Goal: Communication & Community: Ask a question

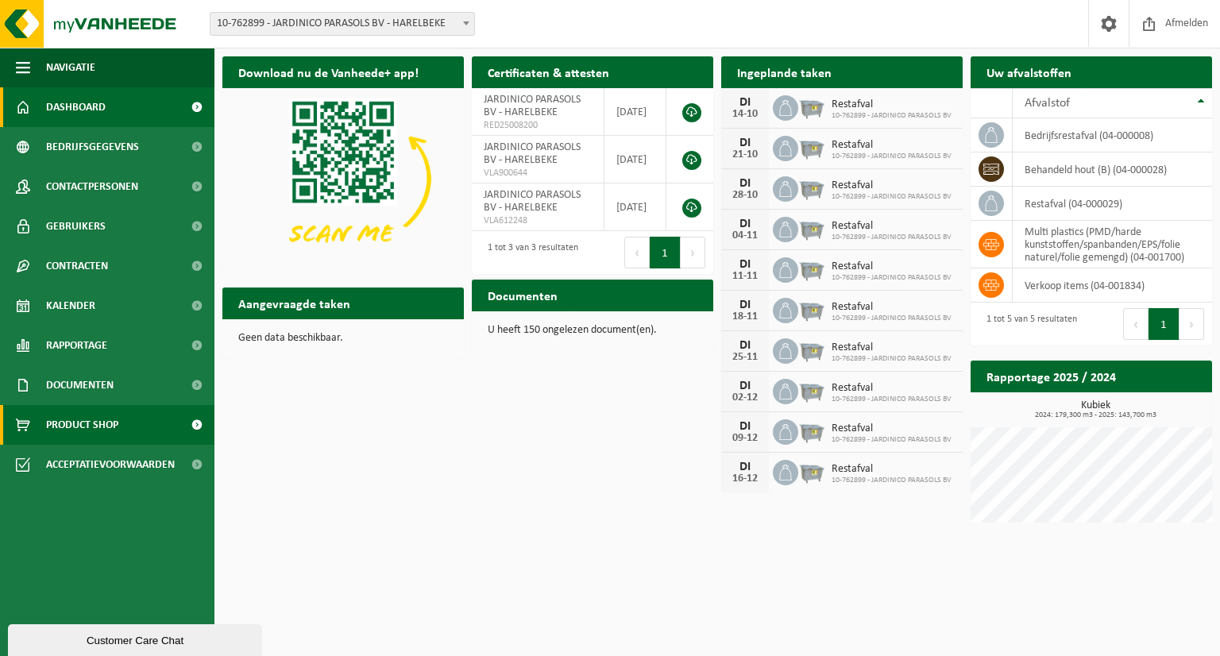
click at [195, 416] on span at bounding box center [197, 425] width 36 height 40
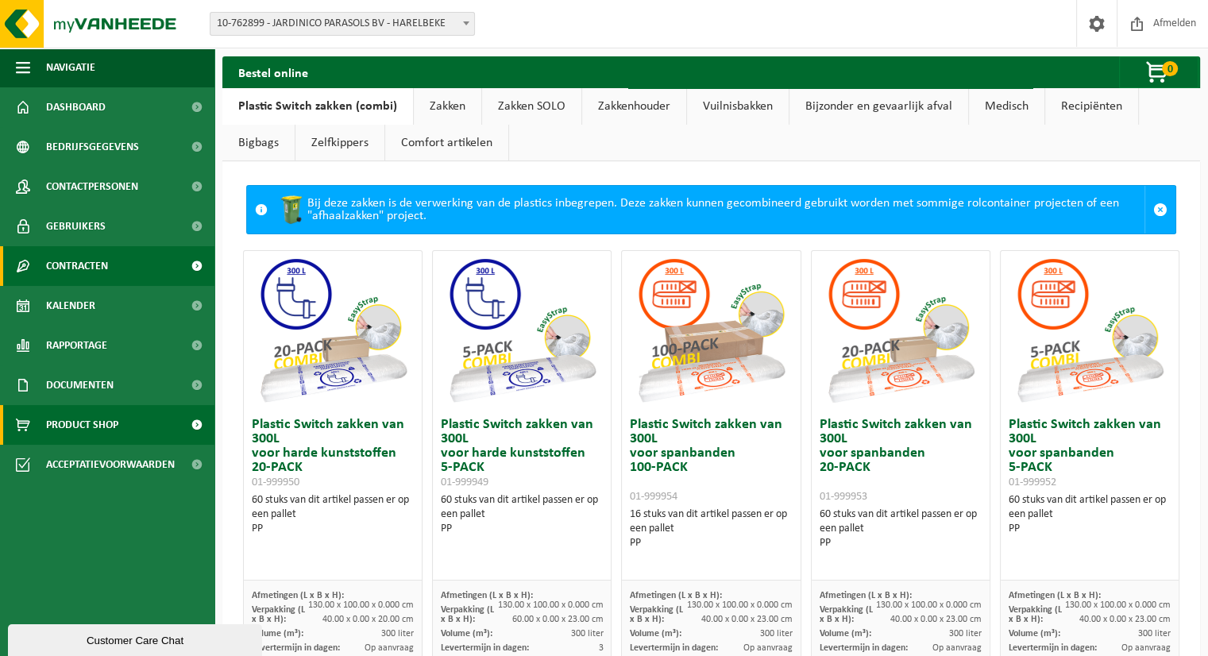
click at [102, 268] on span "Contracten" at bounding box center [77, 266] width 62 height 40
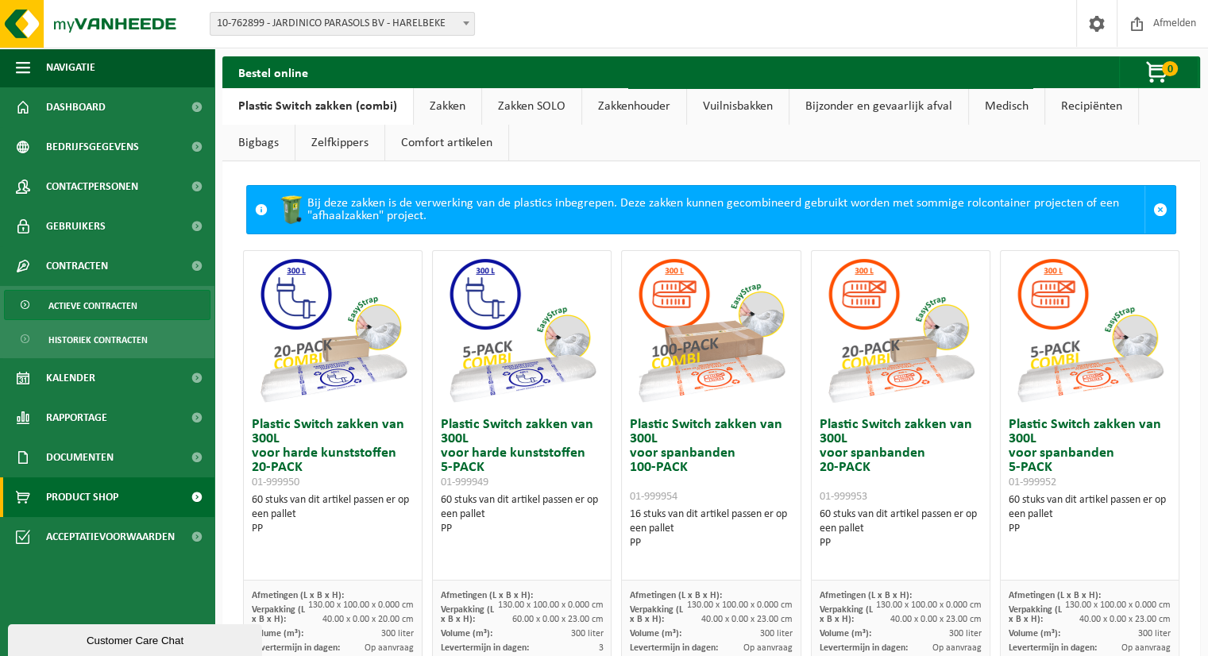
click at [124, 299] on span "Actieve contracten" at bounding box center [92, 306] width 89 height 30
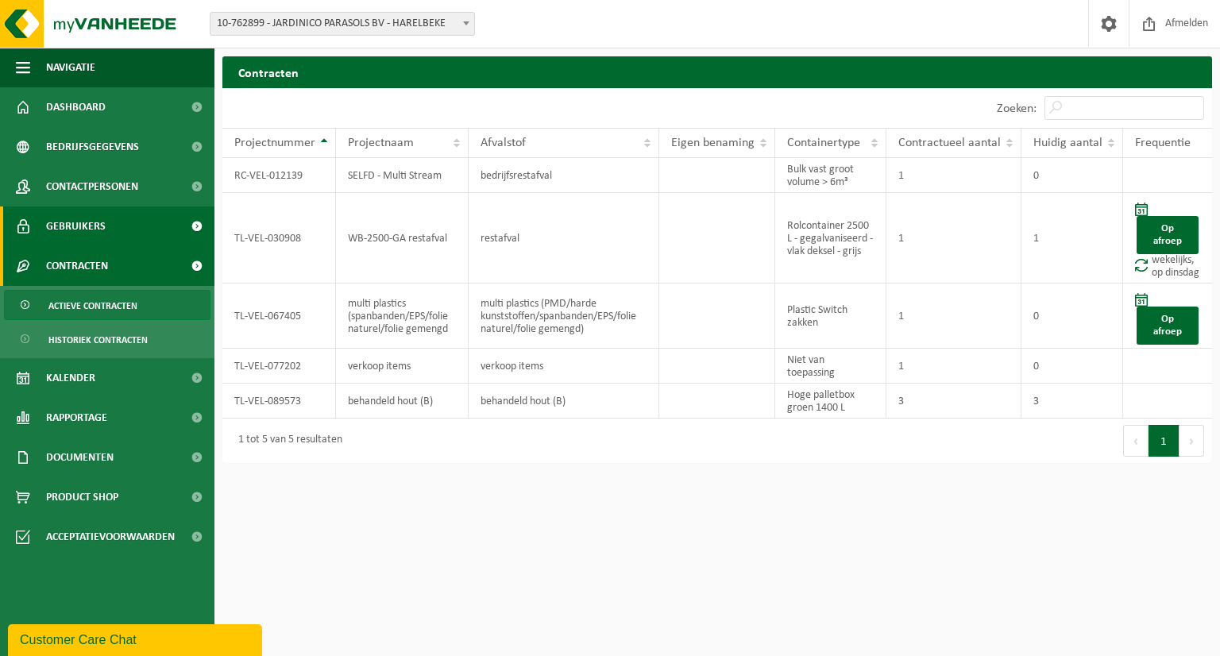
click at [188, 214] on span at bounding box center [197, 226] width 36 height 40
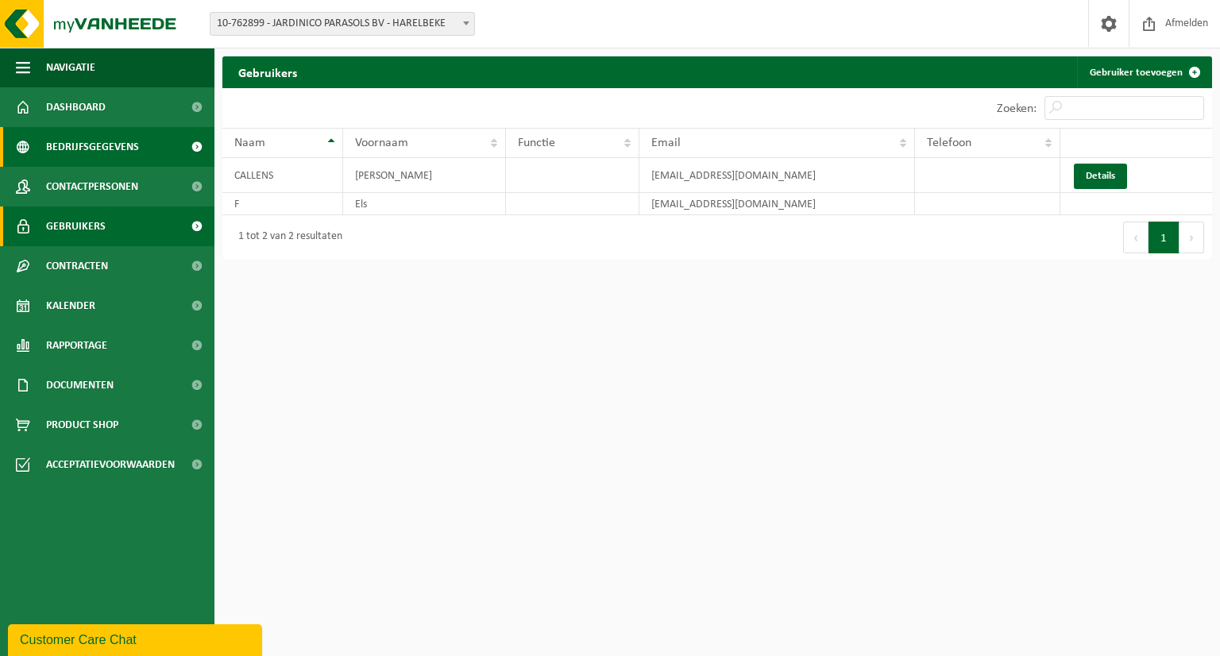
click at [110, 147] on span "Bedrijfsgegevens" at bounding box center [92, 147] width 93 height 40
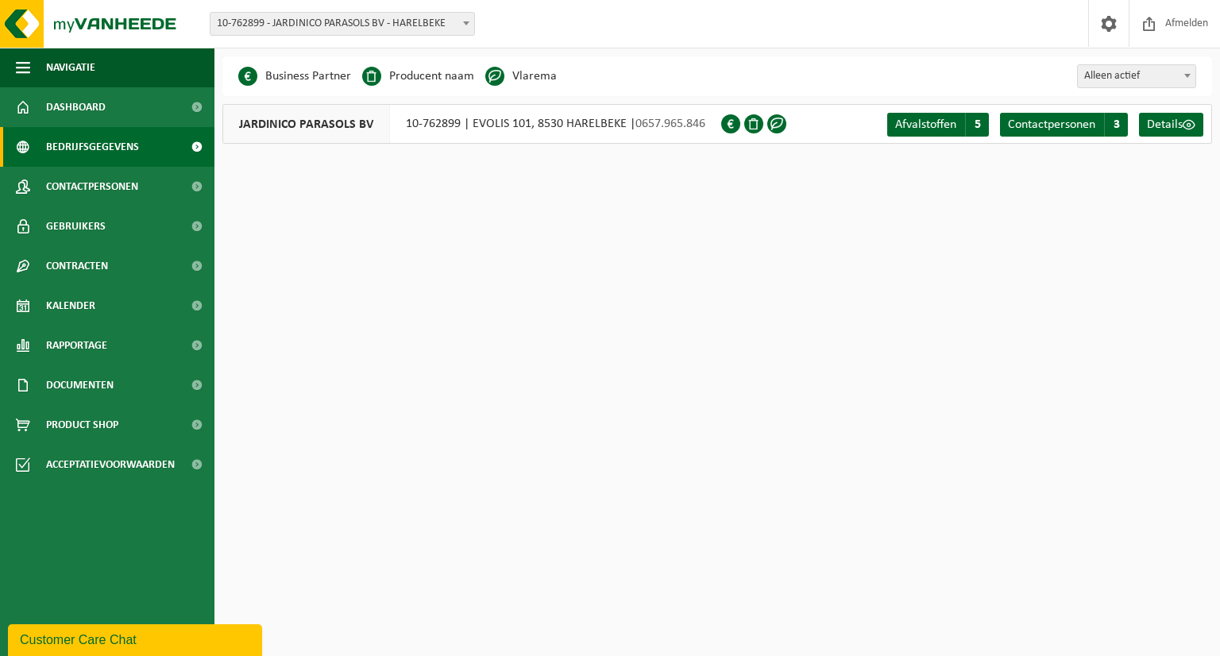
click at [194, 146] on span at bounding box center [197, 147] width 36 height 40
click at [192, 96] on span at bounding box center [197, 107] width 36 height 40
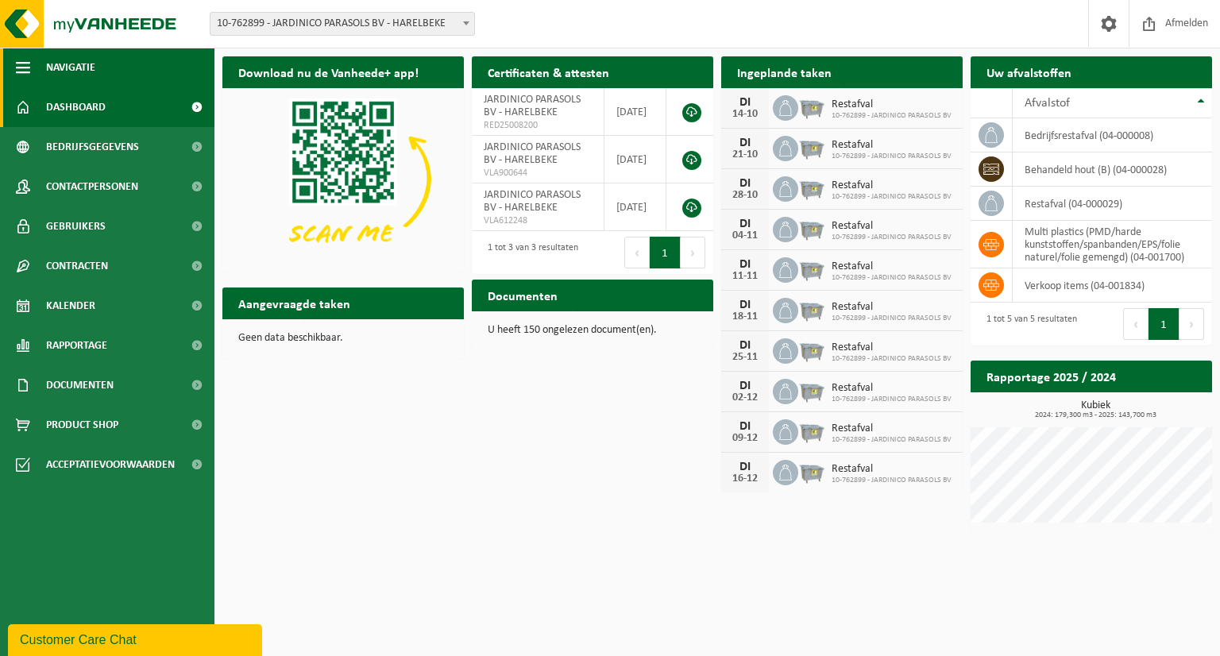
click at [25, 58] on span "button" at bounding box center [23, 68] width 14 height 40
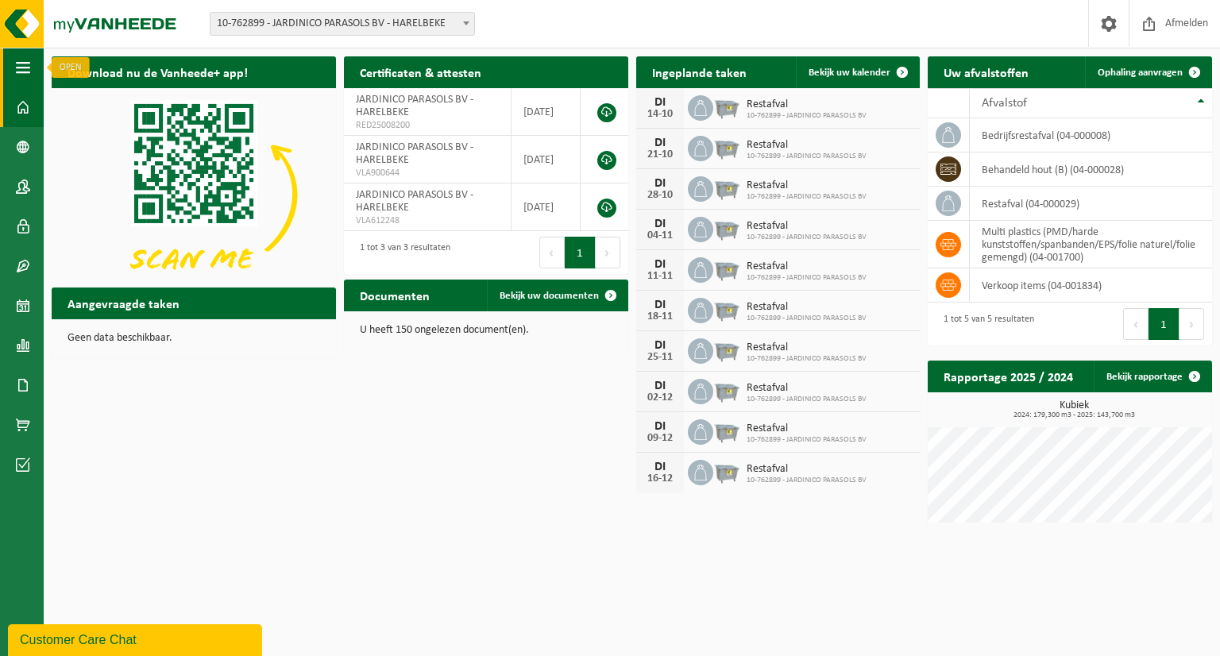
click at [20, 65] on span "button" at bounding box center [23, 68] width 14 height 40
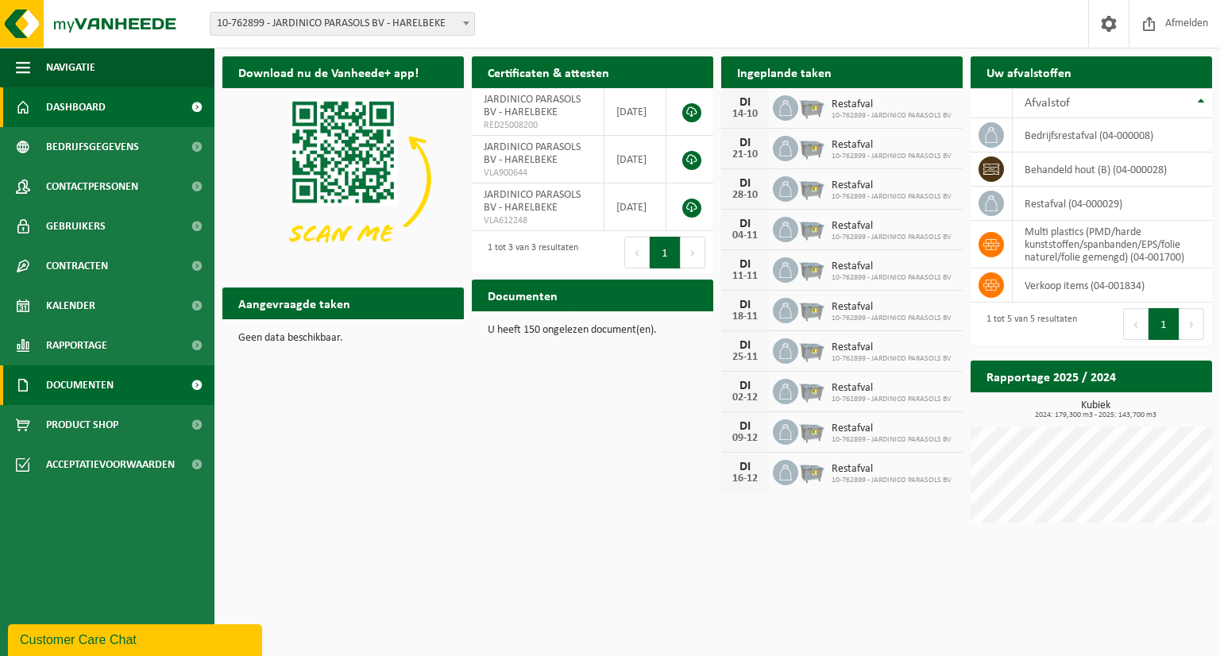
click at [195, 380] on span at bounding box center [197, 385] width 36 height 40
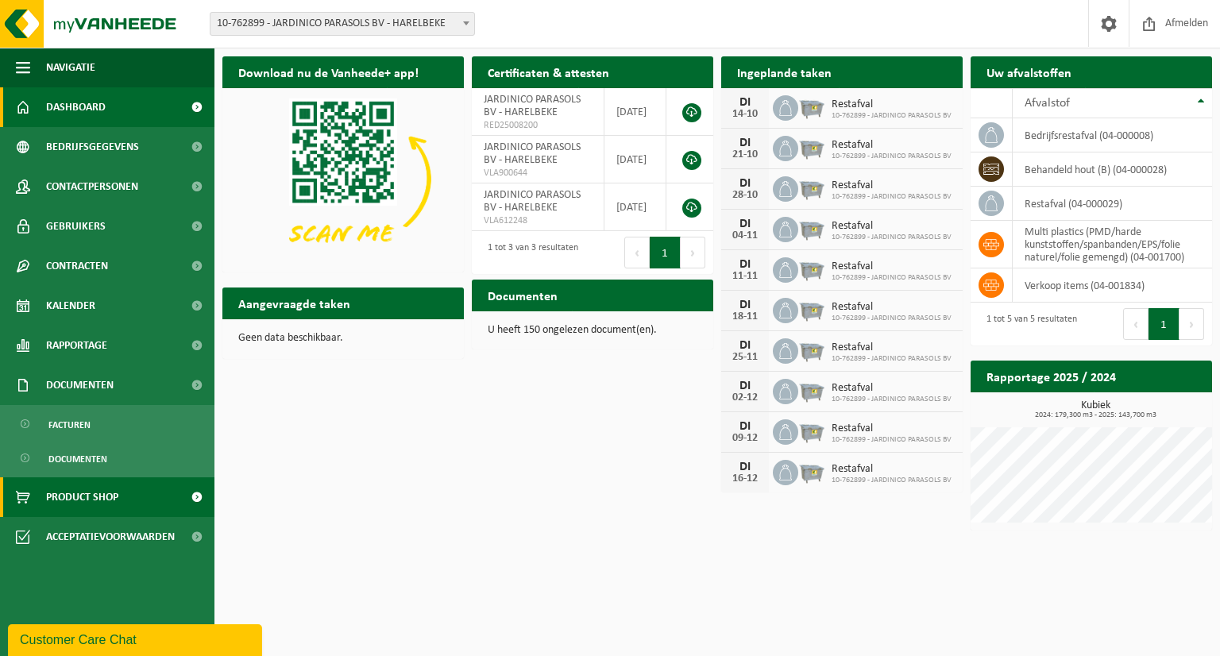
click at [195, 492] on span at bounding box center [197, 497] width 36 height 40
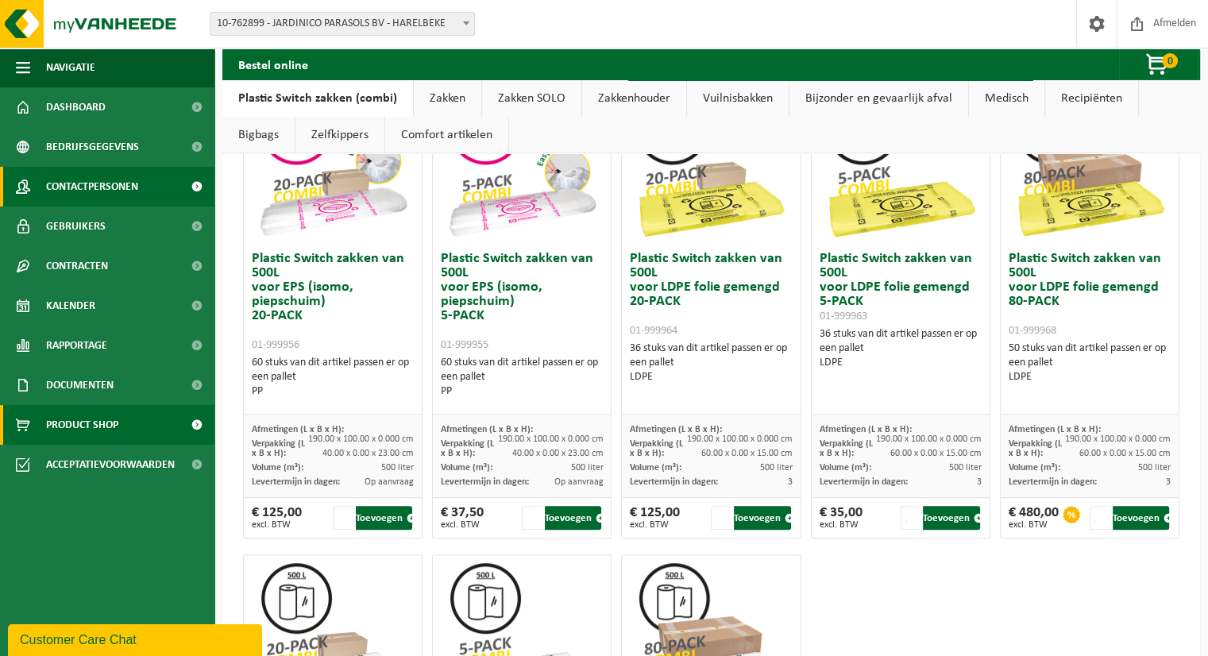
scroll to position [644, 0]
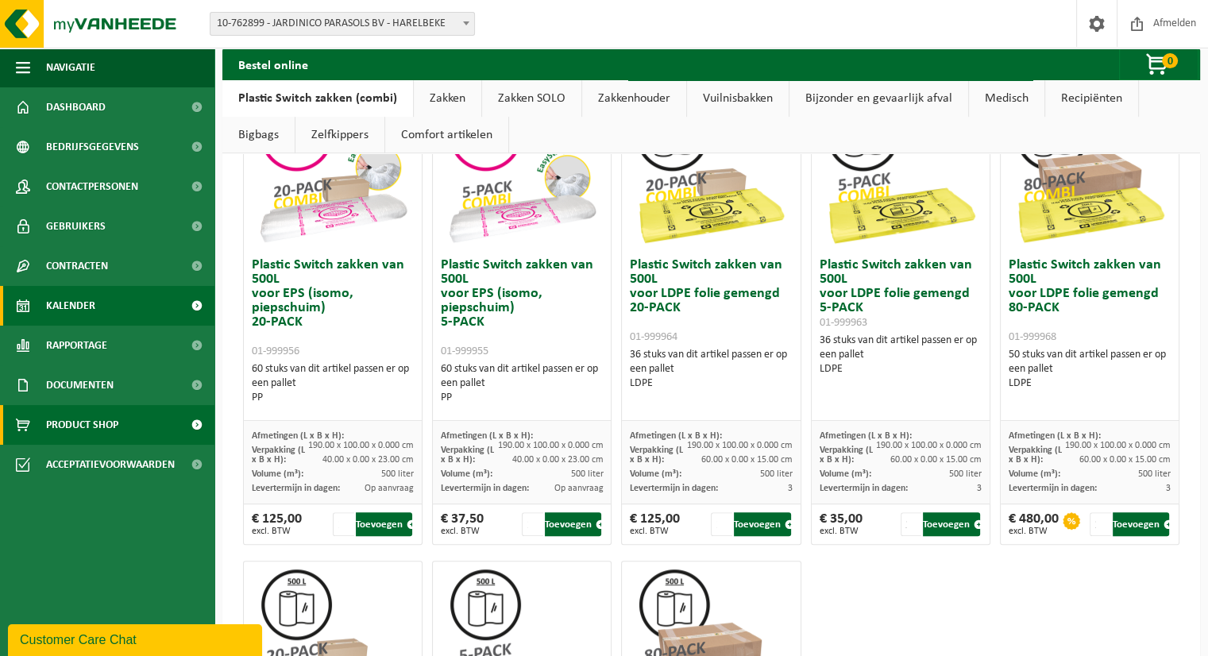
click at [193, 301] on span at bounding box center [197, 306] width 36 height 40
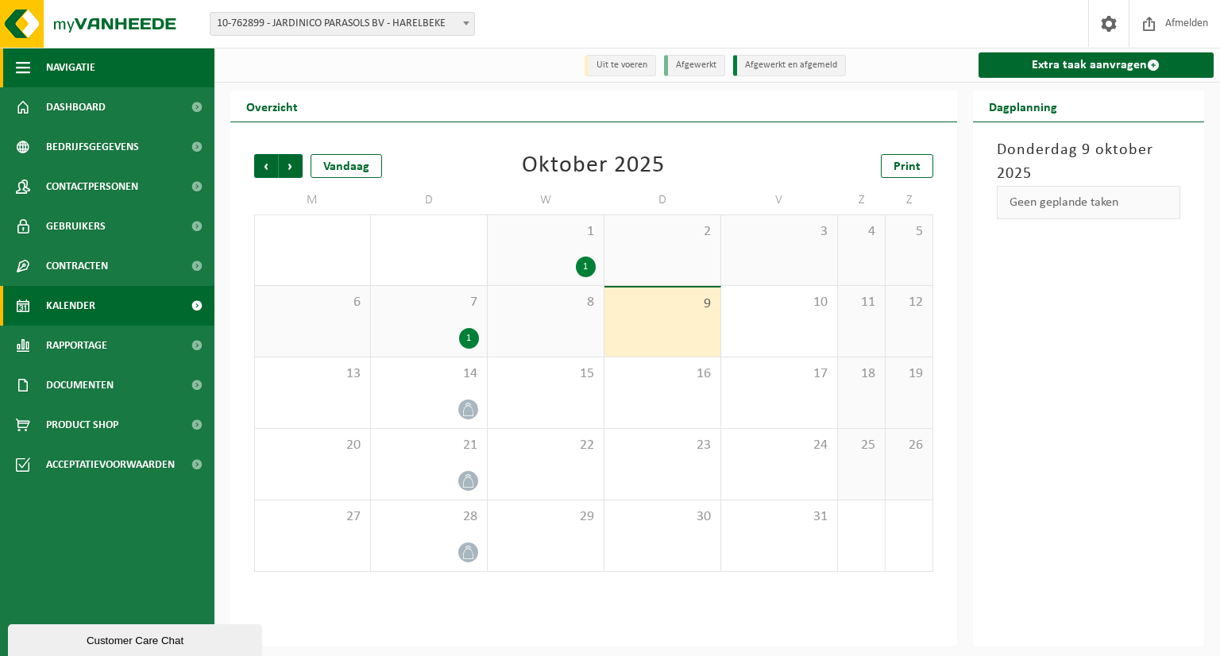
click at [75, 60] on span "Navigatie" at bounding box center [70, 68] width 49 height 40
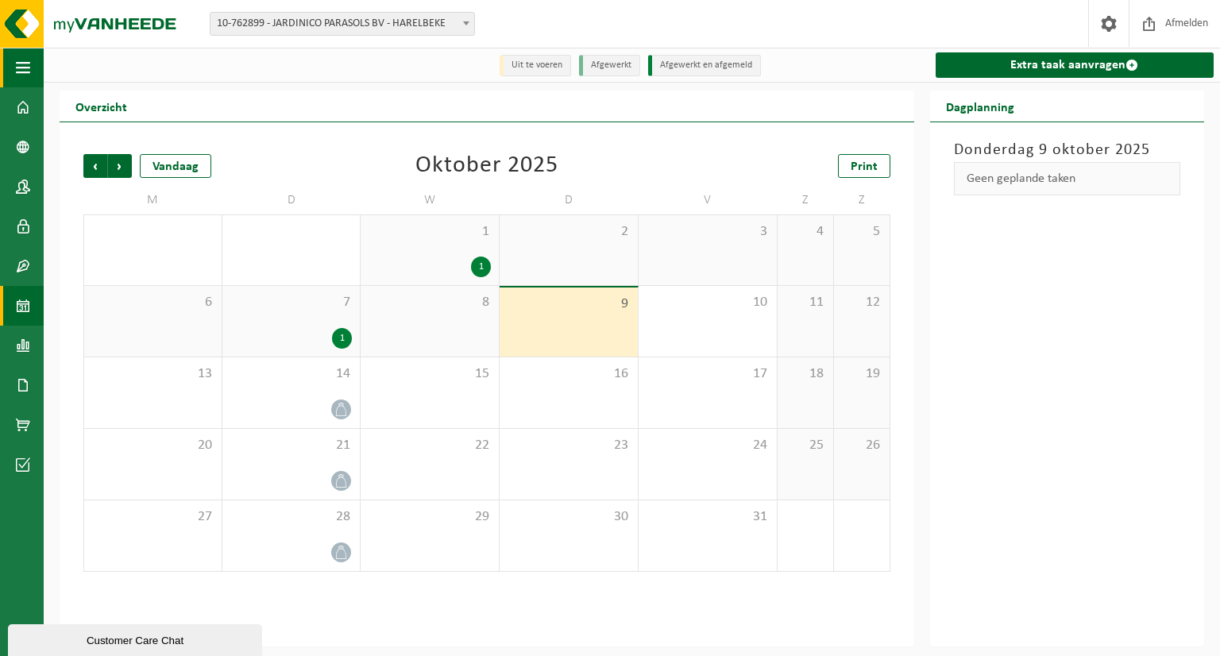
drag, startPoint x: 27, startPoint y: 60, endPoint x: 40, endPoint y: 88, distance: 30.9
click at [27, 61] on span "button" at bounding box center [23, 68] width 14 height 40
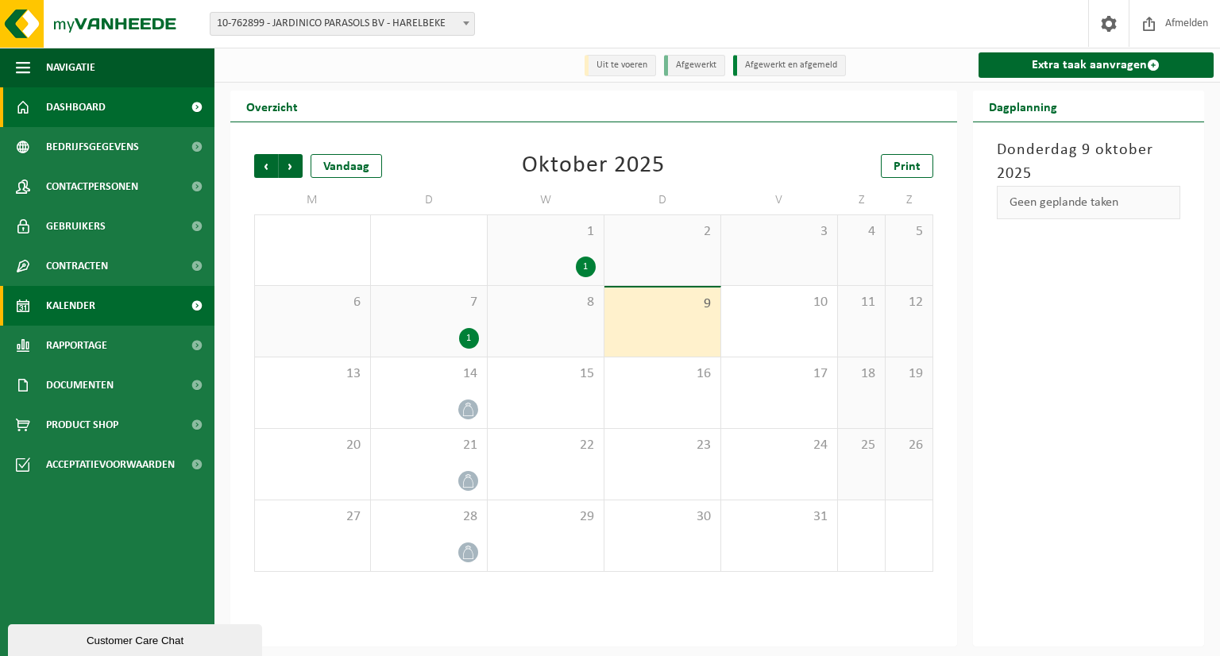
click at [56, 102] on span "Dashboard" at bounding box center [76, 107] width 60 height 40
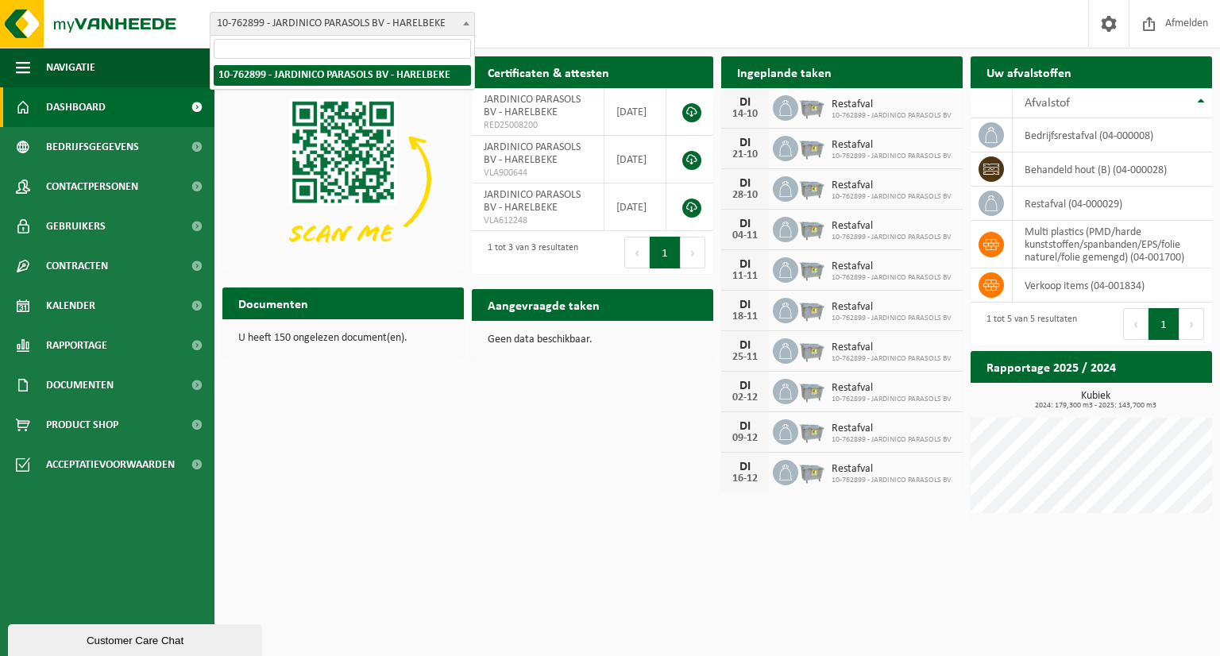
click at [468, 23] on b at bounding box center [466, 23] width 6 height 4
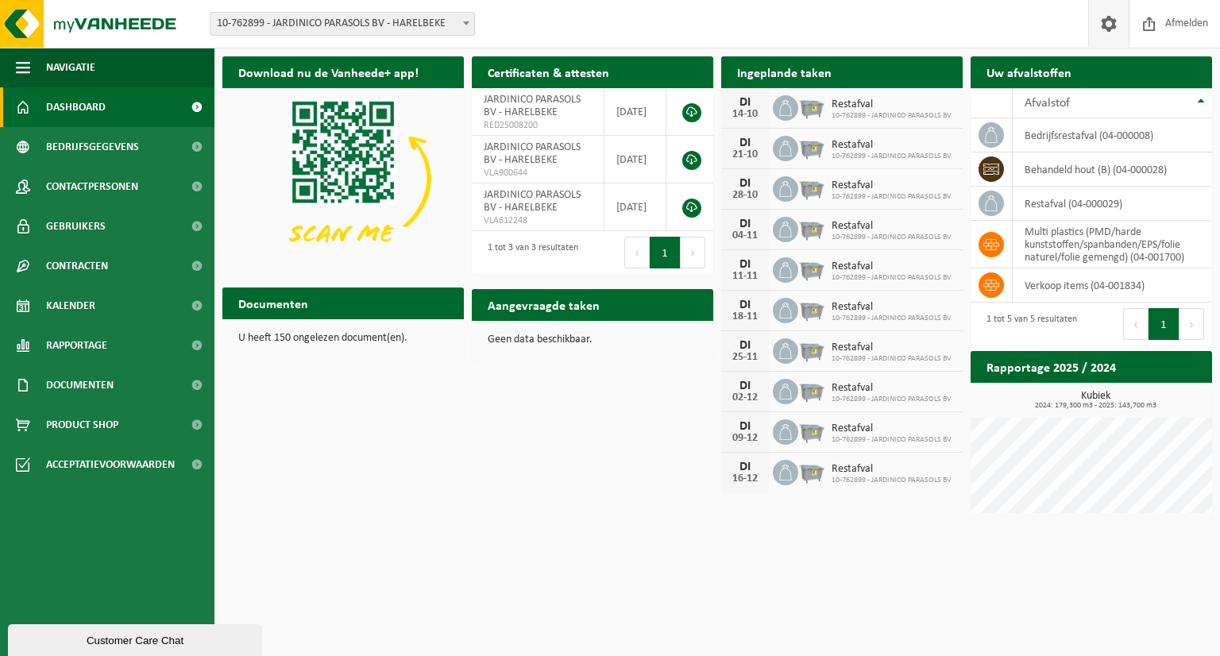
click at [1102, 17] on span at bounding box center [1109, 23] width 24 height 47
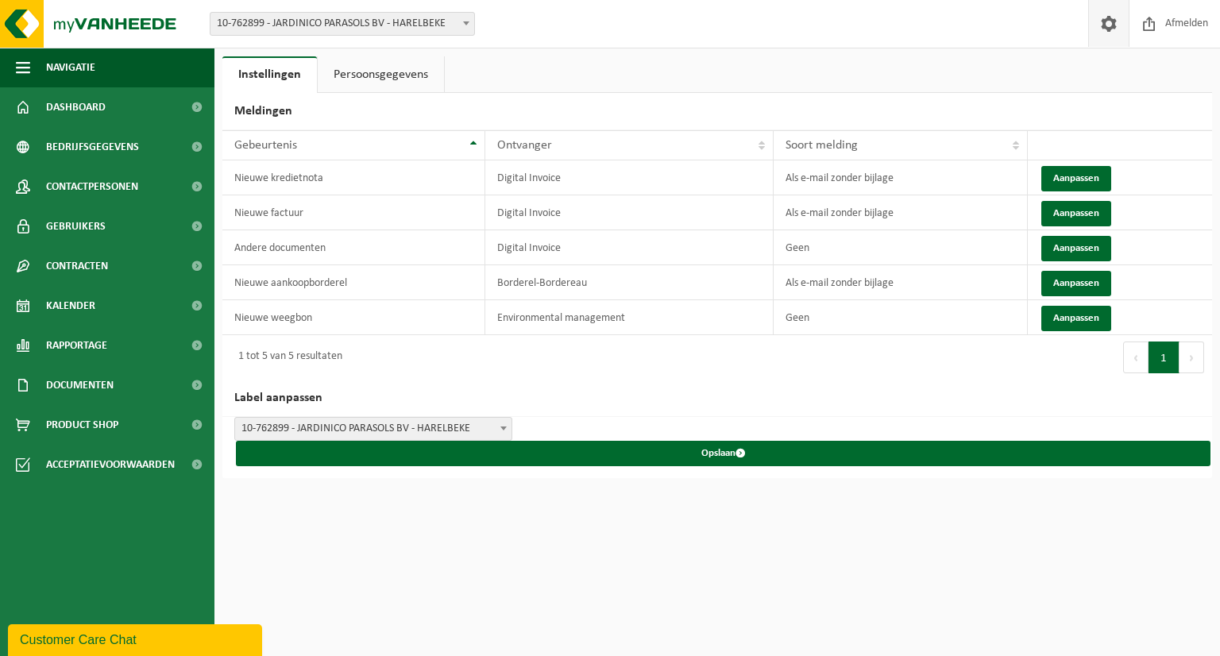
click at [381, 74] on link "Persoonsgegevens" at bounding box center [381, 74] width 126 height 37
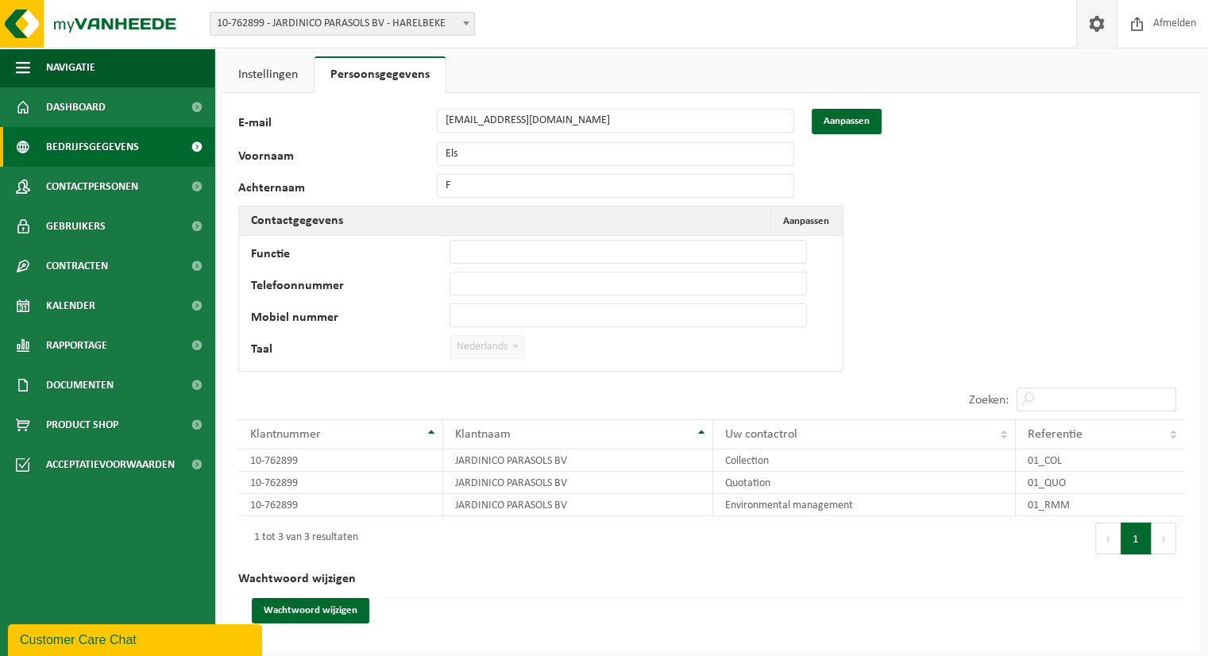
click at [128, 143] on span "Bedrijfsgegevens" at bounding box center [92, 147] width 93 height 40
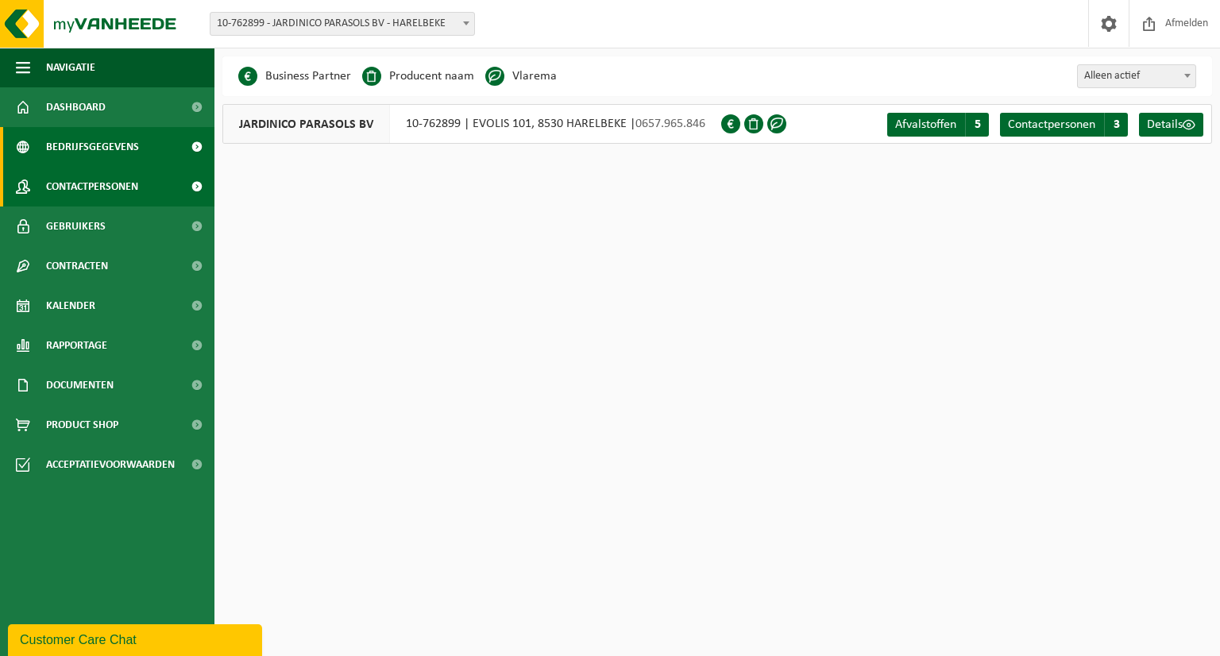
click at [197, 187] on span at bounding box center [197, 187] width 36 height 40
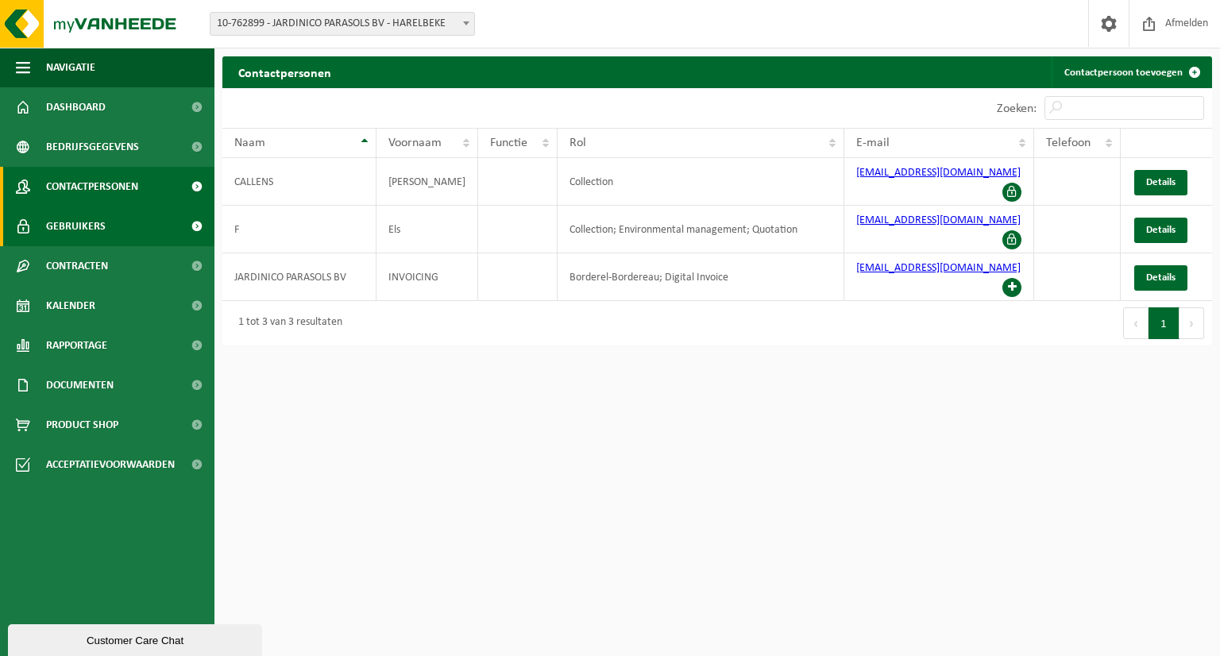
click at [196, 222] on span at bounding box center [197, 226] width 36 height 40
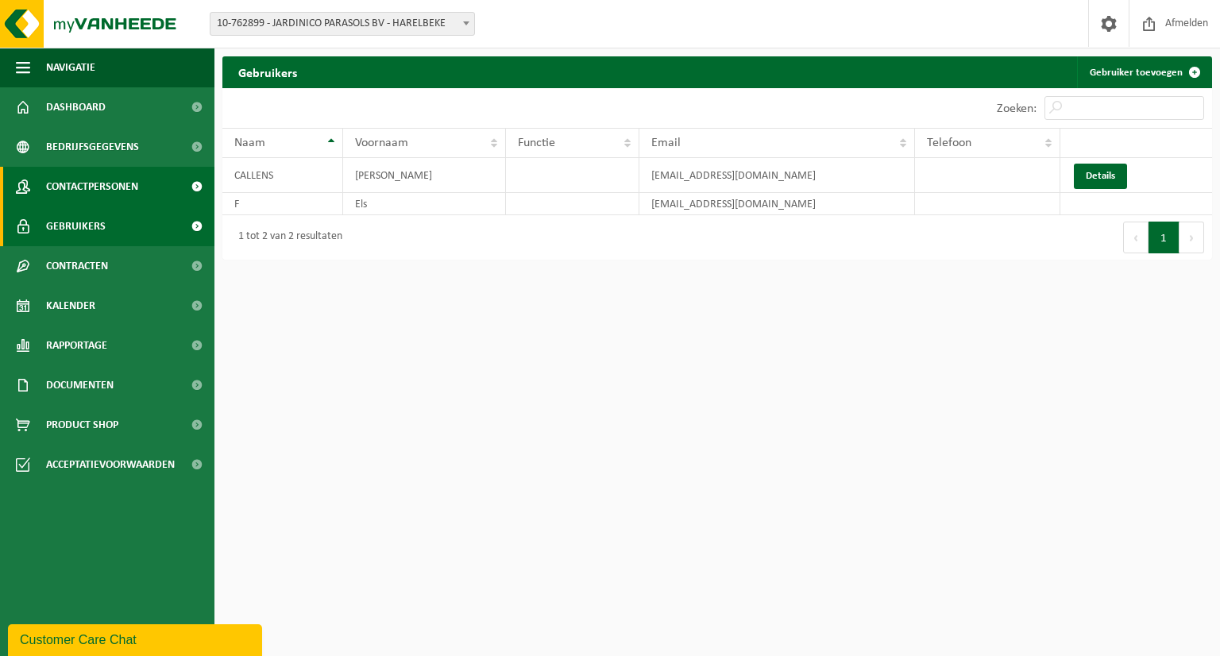
click at [194, 185] on span at bounding box center [197, 187] width 36 height 40
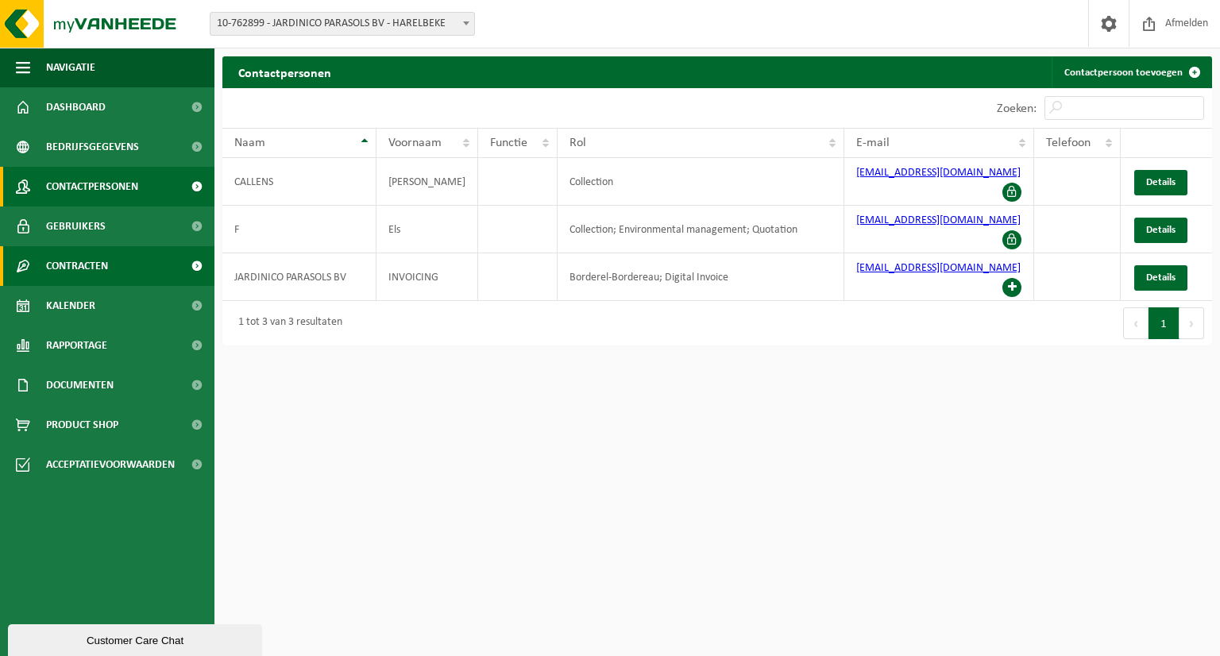
click at [197, 261] on span at bounding box center [197, 266] width 36 height 40
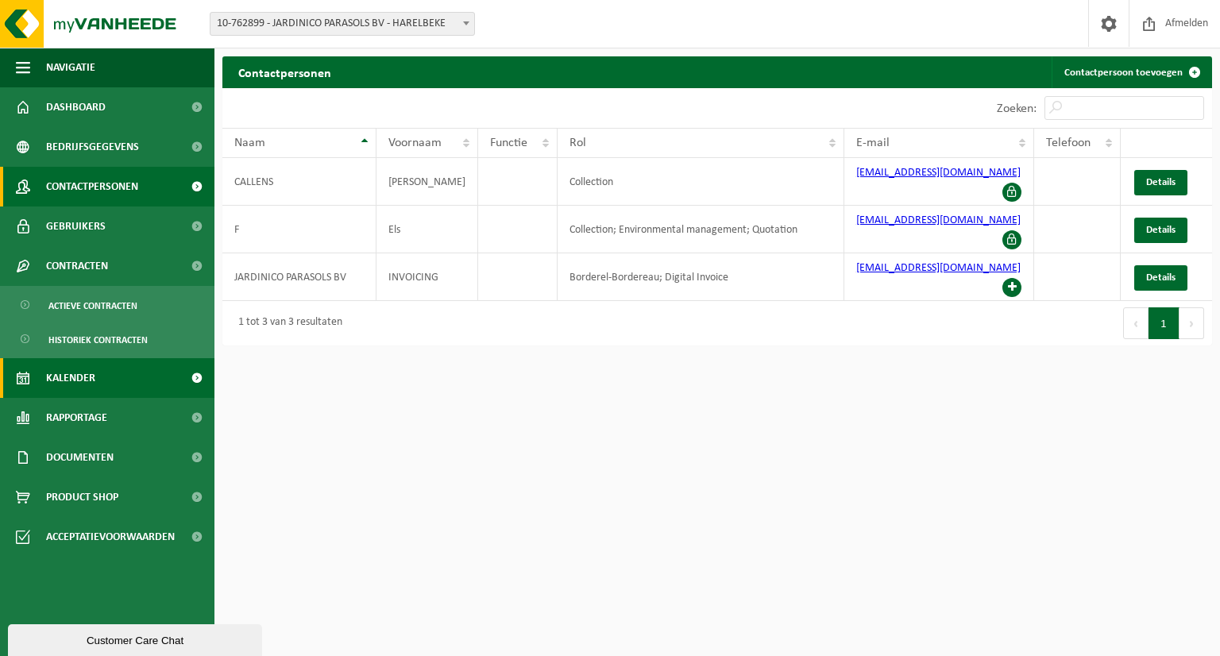
click at [199, 374] on span at bounding box center [197, 378] width 36 height 40
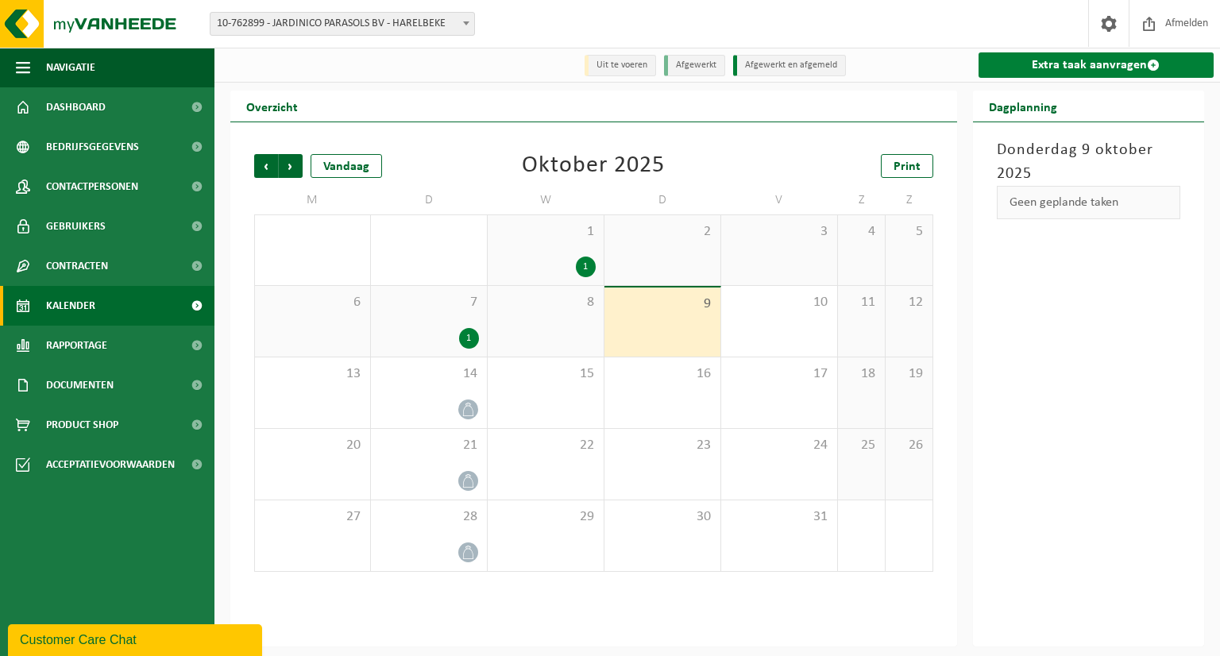
click at [1073, 64] on link "Extra taak aanvragen" at bounding box center [1096, 64] width 236 height 25
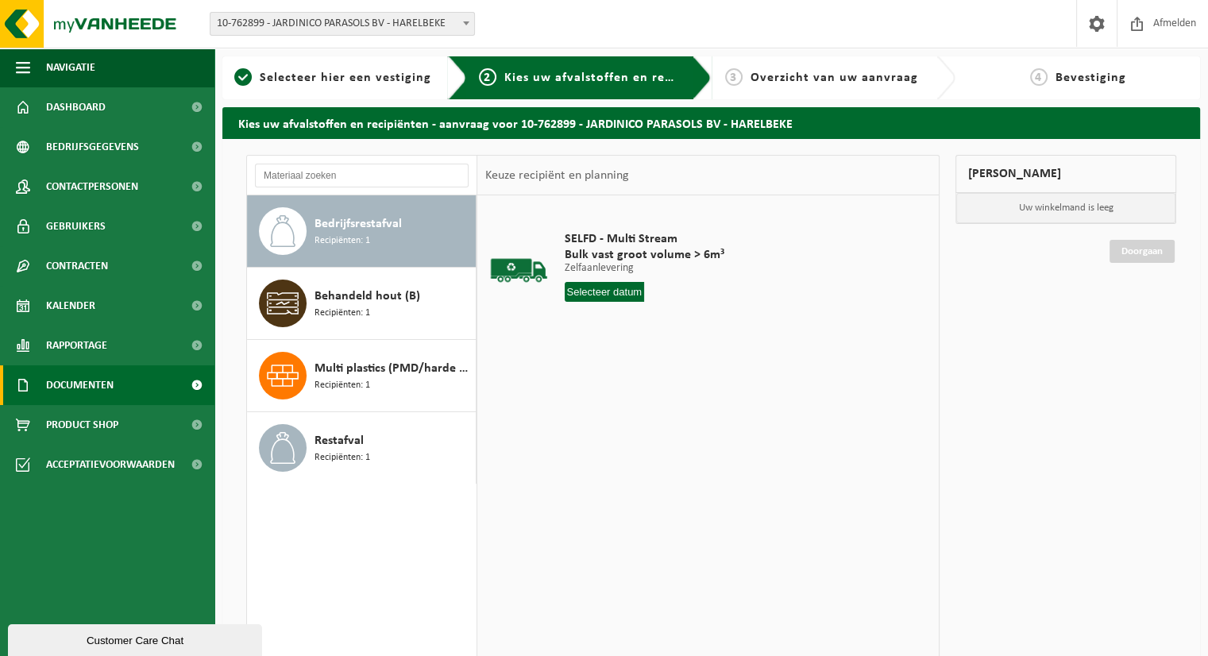
click at [195, 378] on span at bounding box center [197, 385] width 36 height 40
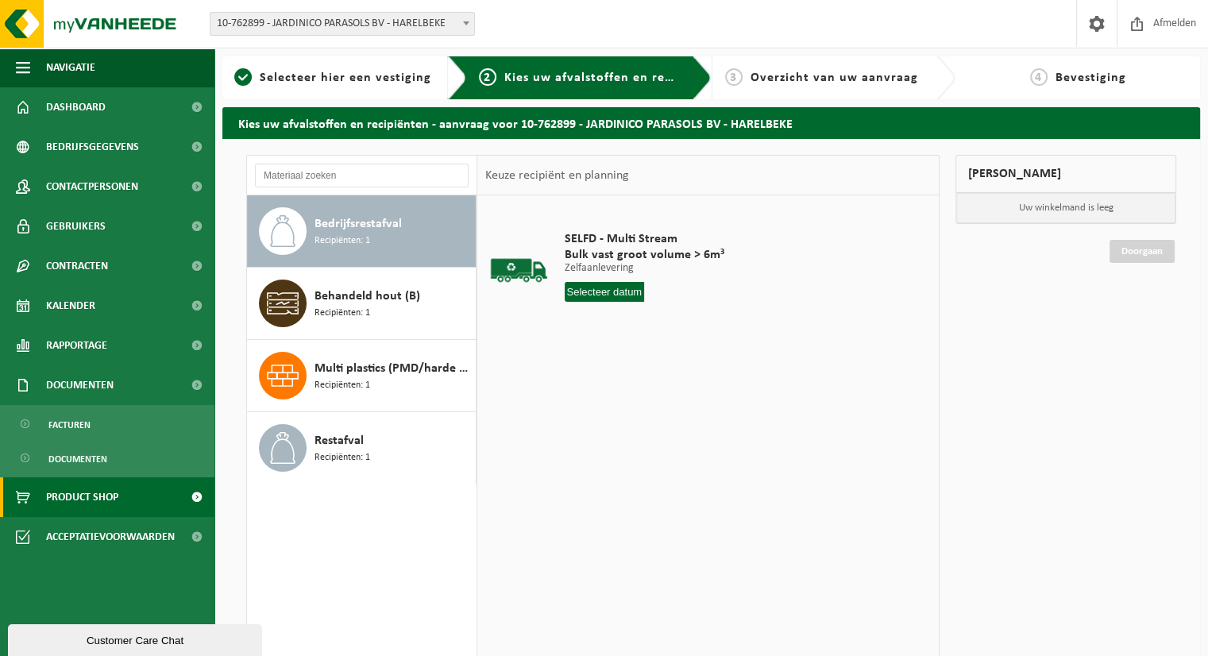
click at [203, 494] on span at bounding box center [197, 497] width 36 height 40
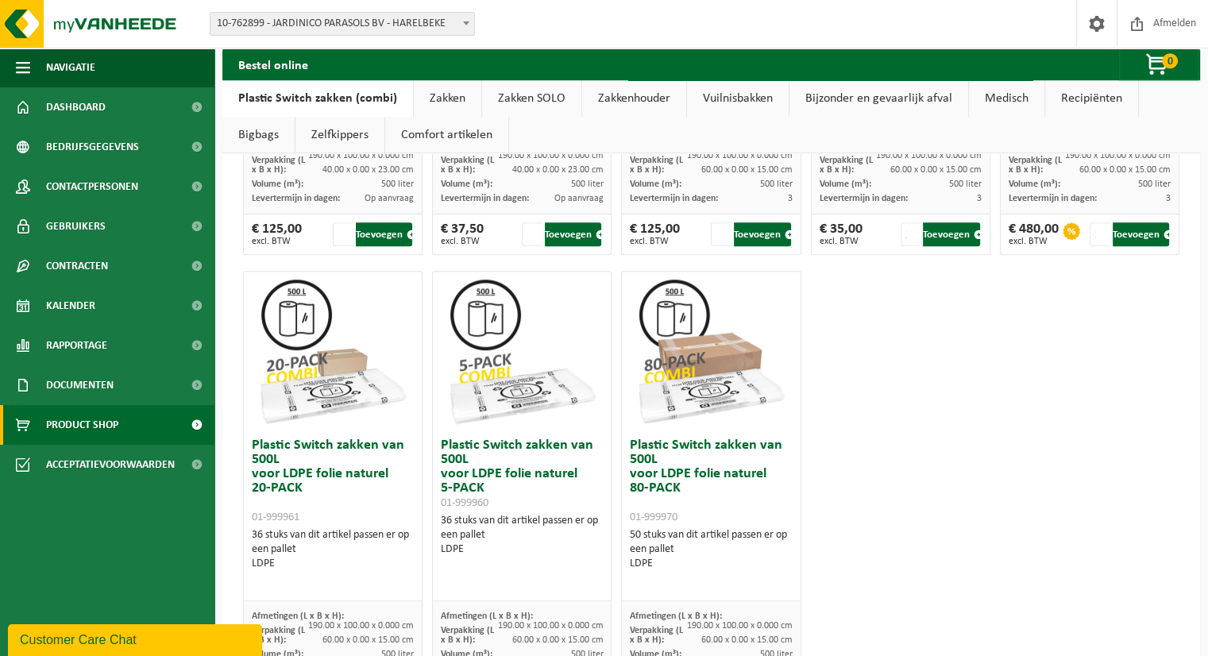
scroll to position [1041, 0]
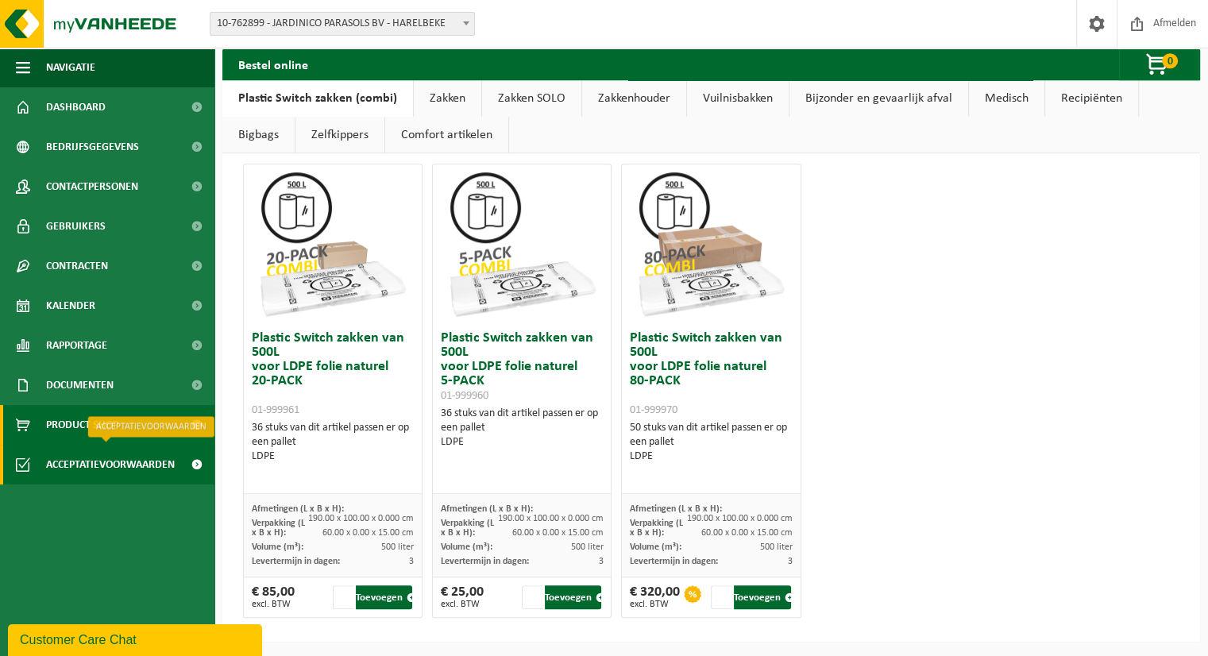
click at [192, 461] on span at bounding box center [197, 465] width 36 height 40
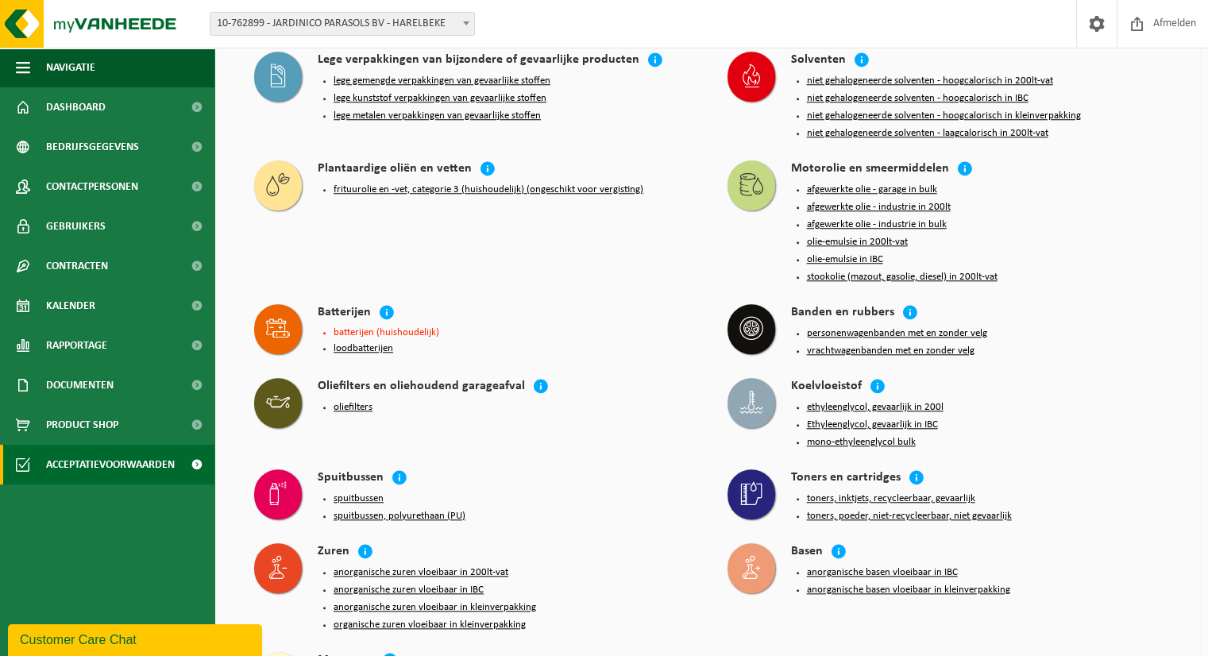
scroll to position [1459, 0]
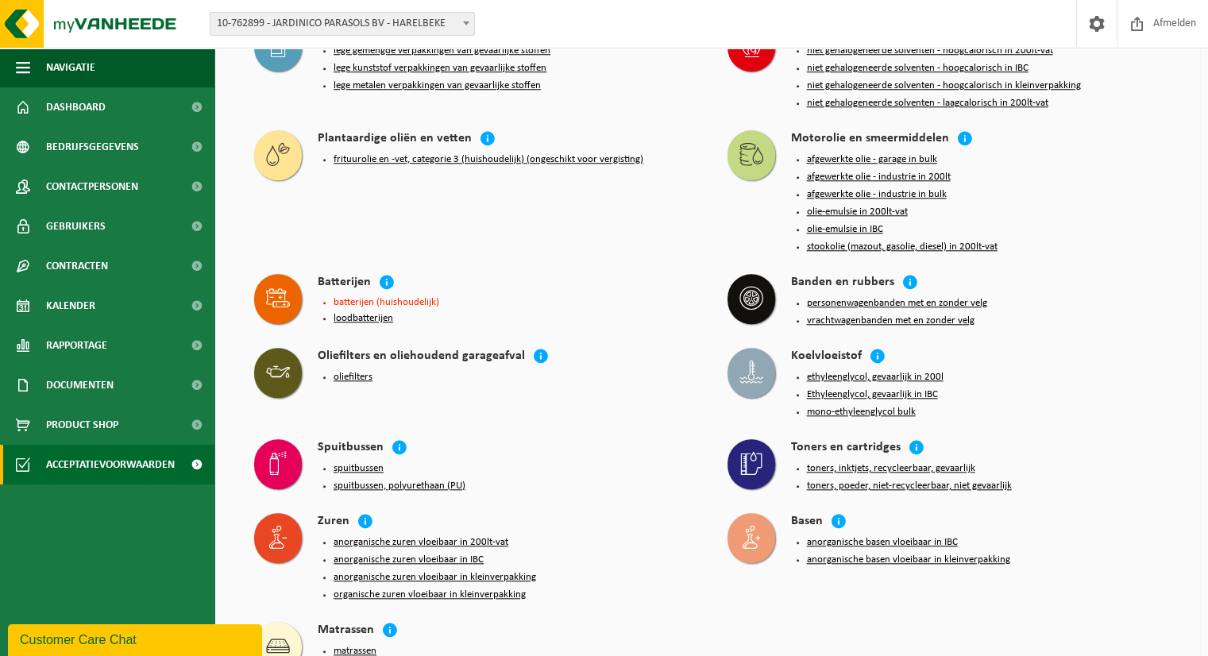
click at [108, 637] on div "Customer Care Chat" at bounding box center [135, 639] width 230 height 19
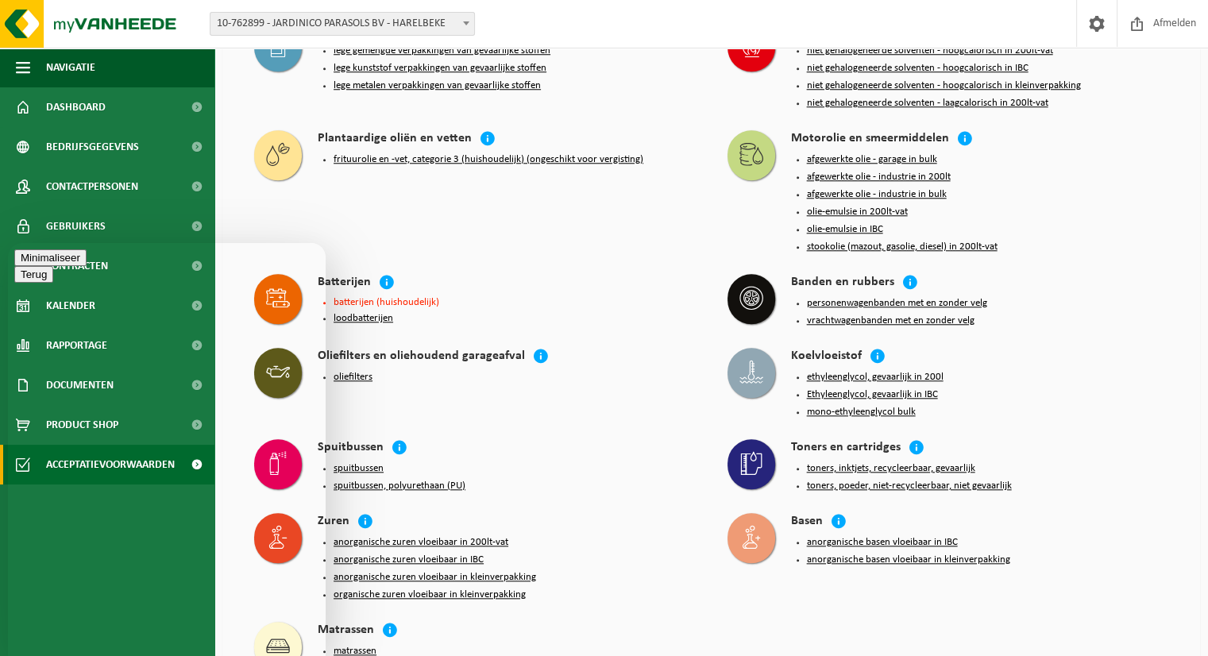
type textarea "Goeiemorgen Ik zou onze verhuis moeten doorgve"
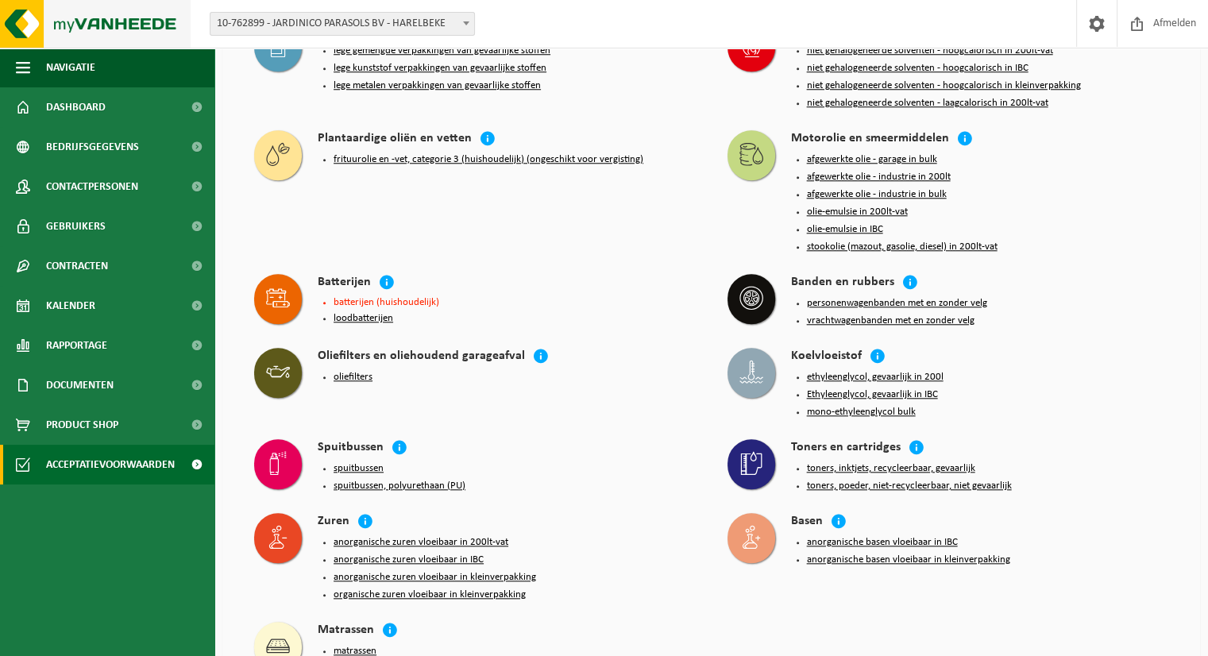
click at [141, 17] on img at bounding box center [95, 24] width 191 height 48
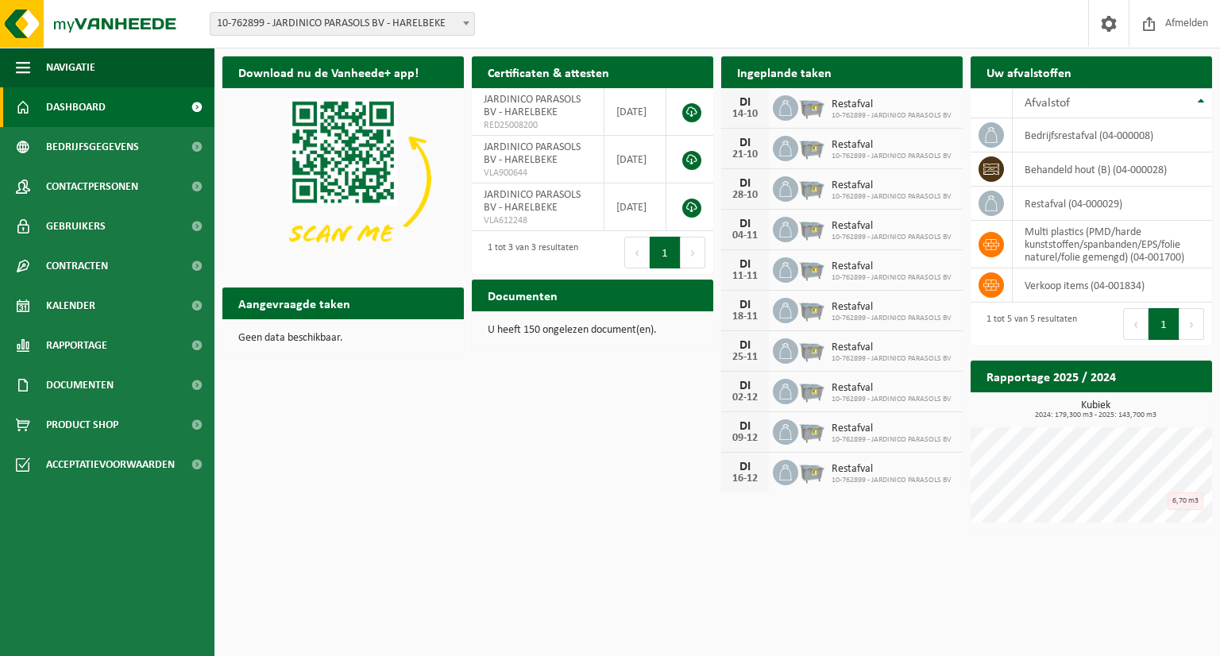
click at [76, 98] on span "Dashboard" at bounding box center [76, 107] width 60 height 40
click at [1185, 21] on span "Afmelden" at bounding box center [1186, 23] width 51 height 47
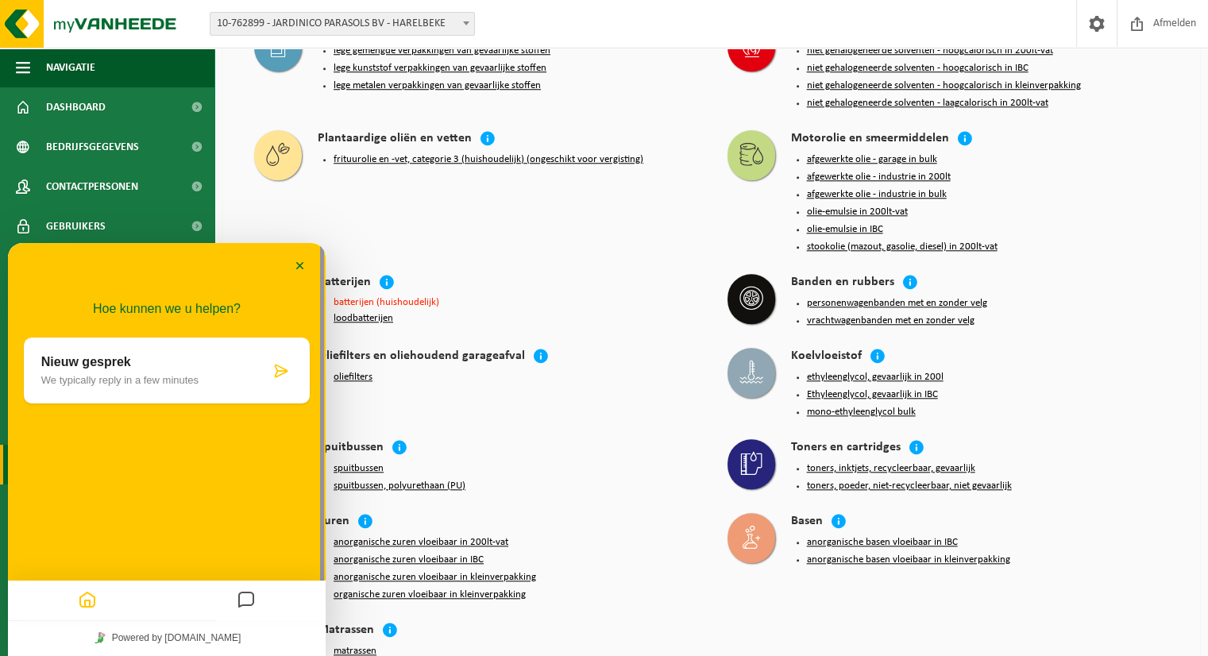
click at [232, 364] on p "Nieuw gesprek" at bounding box center [155, 362] width 229 height 14
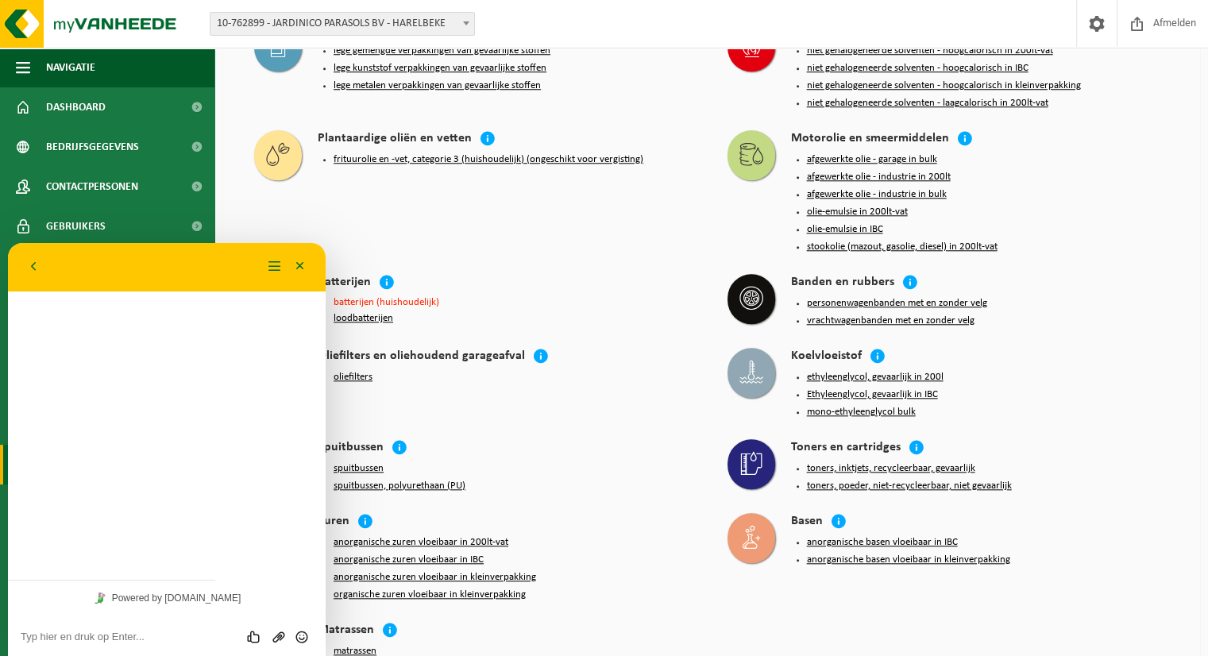
click at [99, 634] on textarea at bounding box center [167, 636] width 292 height 13
type textarea "Hoe geef ik de verhuis door?"
